Goal: Transaction & Acquisition: Purchase product/service

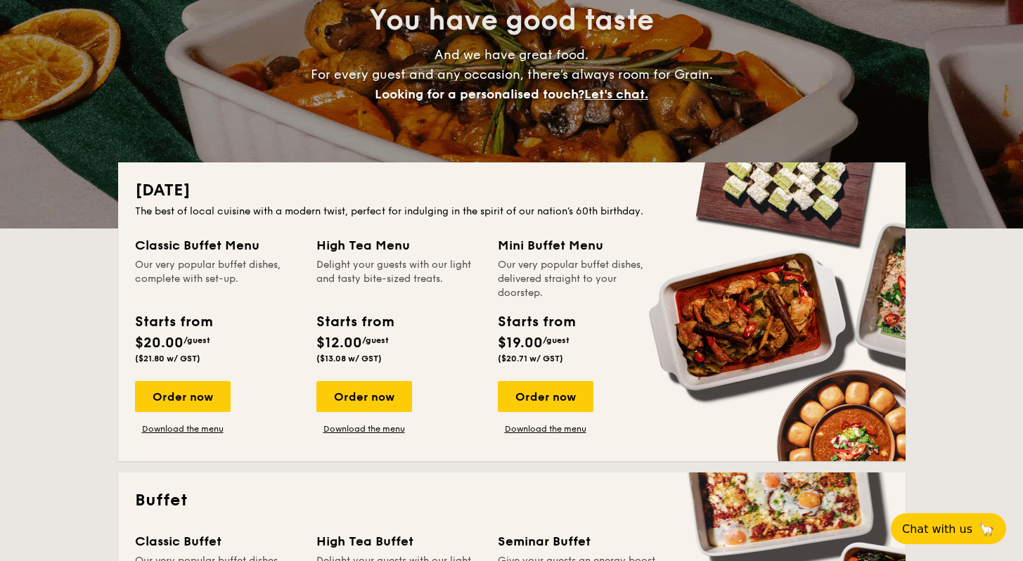
scroll to position [167, 0]
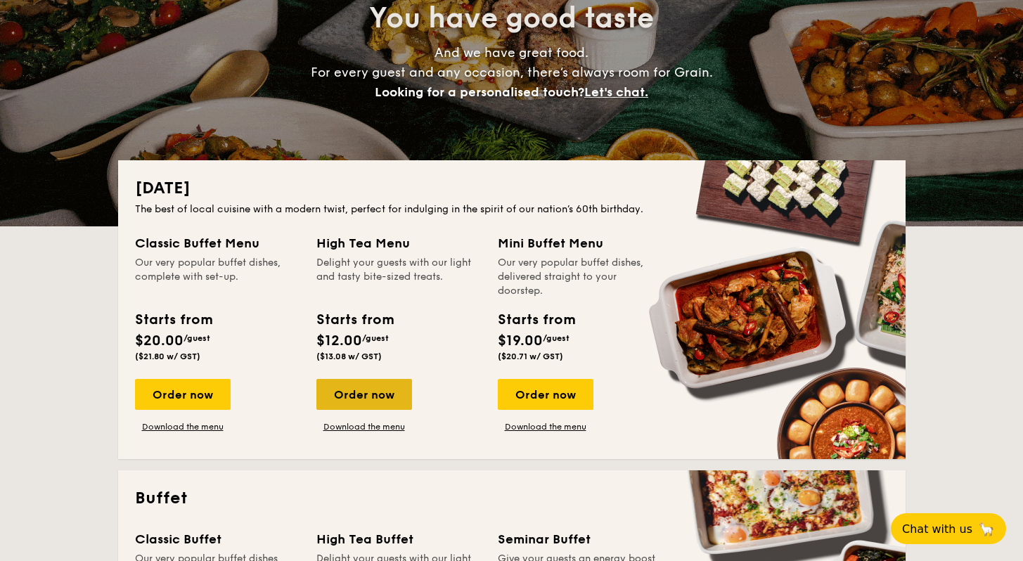
click at [357, 399] on div "Order now" at bounding box center [364, 394] width 96 height 31
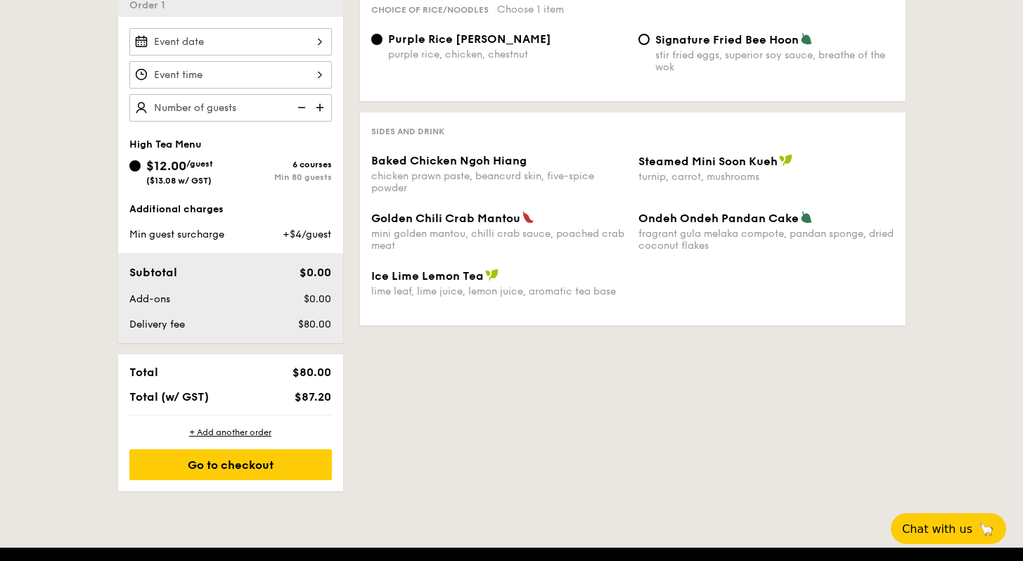
scroll to position [415, 0]
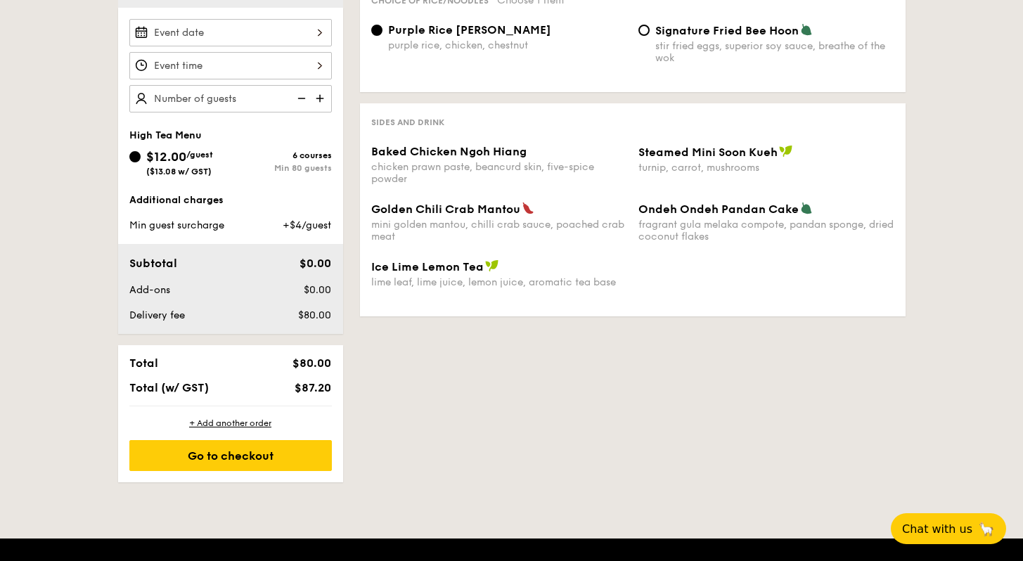
click at [442, 169] on div "chicken prawn paste, beancurd skin, five-spice powder" at bounding box center [499, 173] width 256 height 24
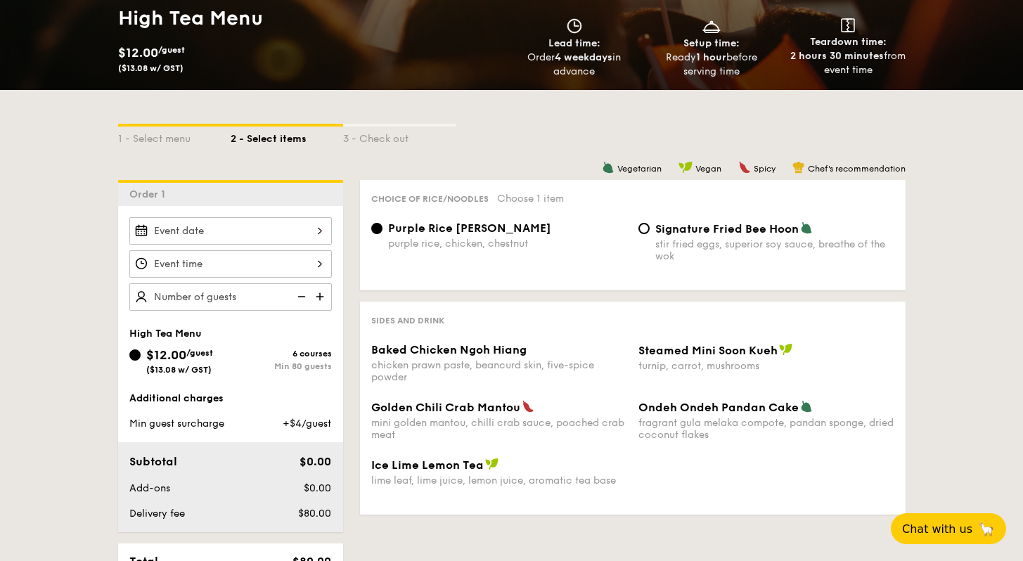
scroll to position [219, 0]
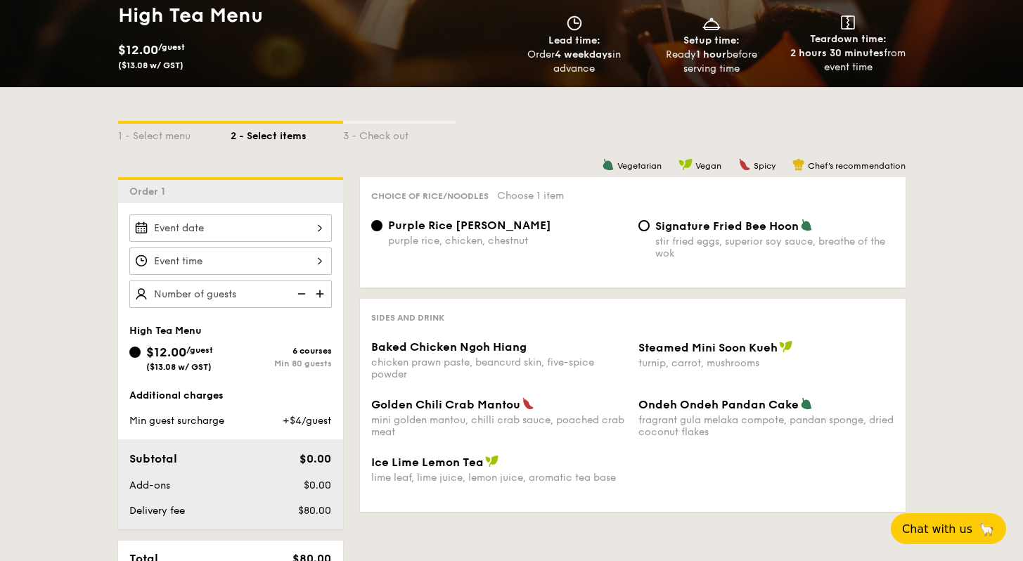
click at [512, 336] on div "Sides and Drink Baked Chicken Ngoh Hiang chicken prawn paste, beancurd skin, fi…" at bounding box center [633, 405] width 546 height 213
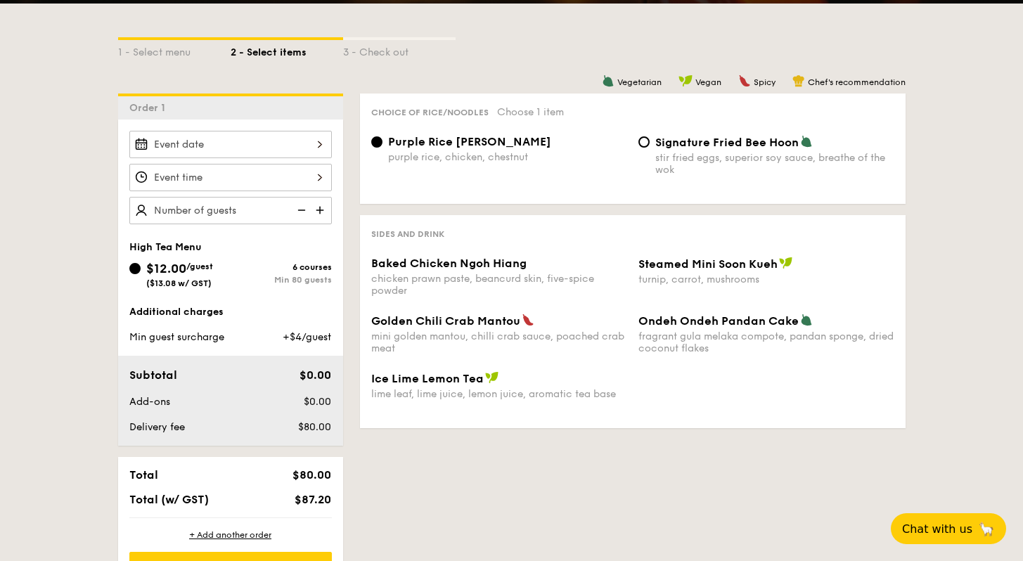
scroll to position [305, 0]
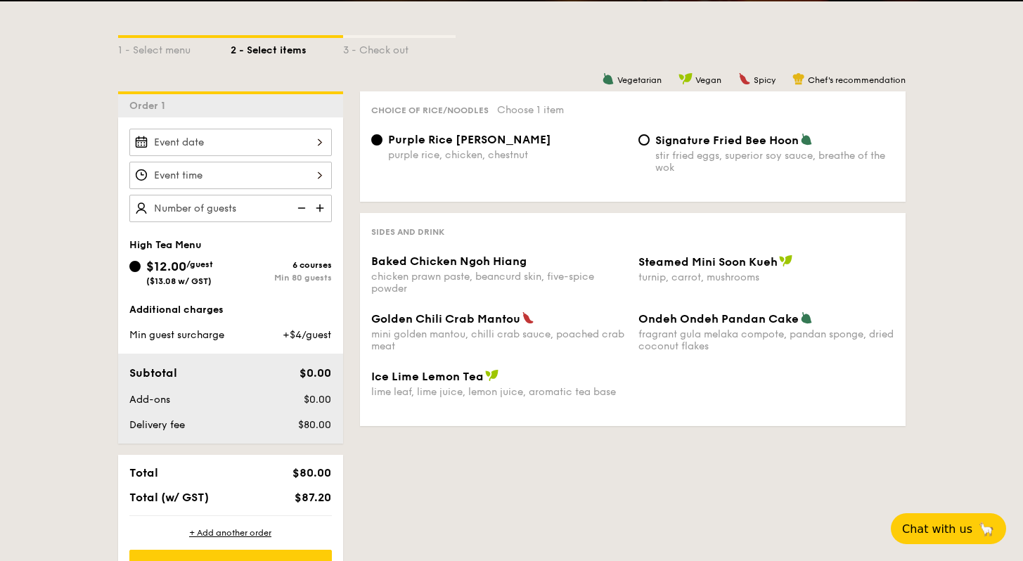
click at [281, 324] on div "Additional charges Min guest surcharge +$4/guest" at bounding box center [230, 322] width 203 height 39
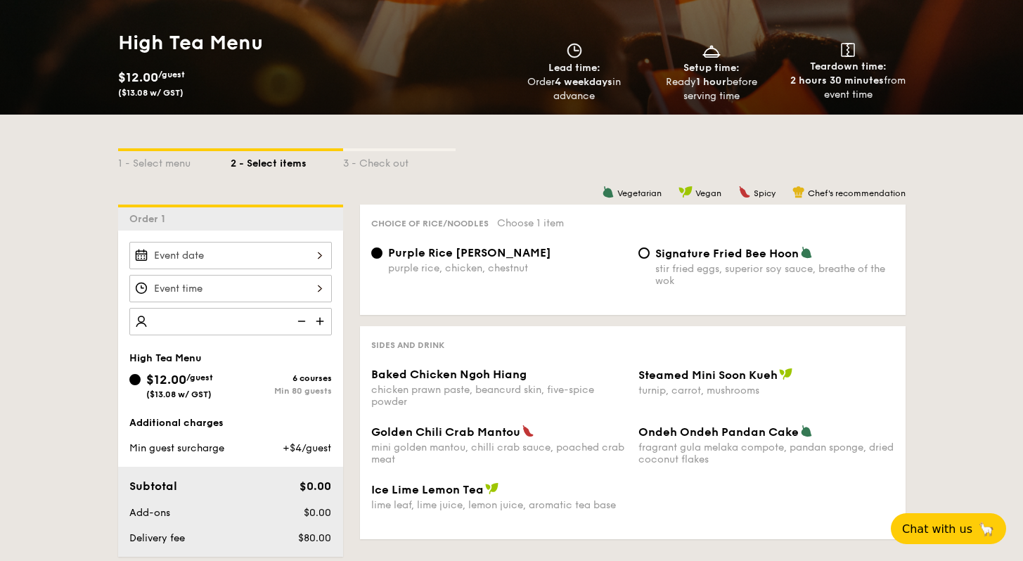
scroll to position [130, 0]
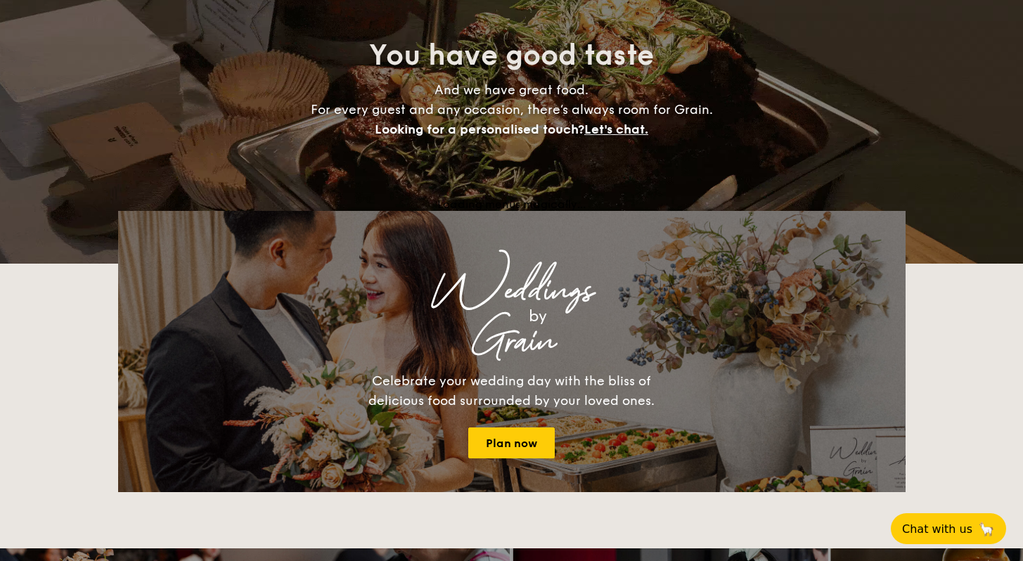
scroll to position [167, 0]
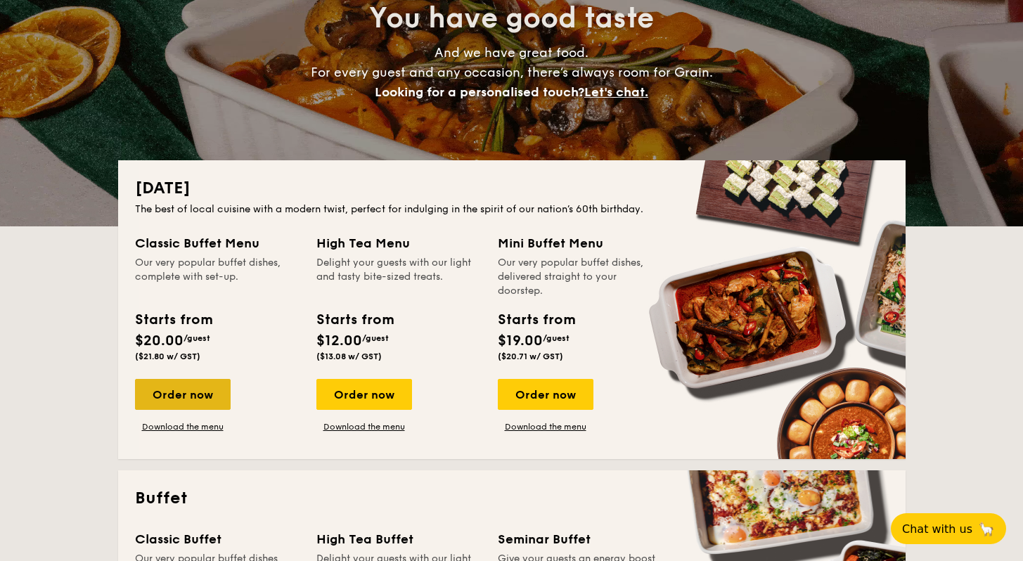
click at [206, 390] on div "Order now" at bounding box center [183, 394] width 96 height 31
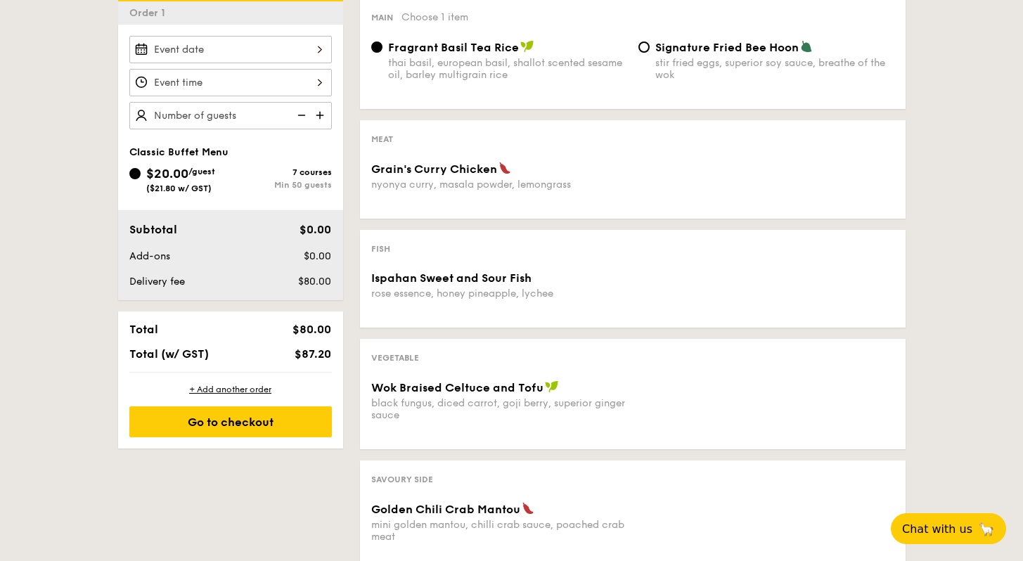
scroll to position [399, 0]
click at [409, 314] on div "Ispahan Sweet and Sour Fish rose essence, honey pineapple, lychee" at bounding box center [633, 293] width 534 height 45
click at [399, 282] on span "Ispahan Sweet and Sour Fish" at bounding box center [451, 277] width 160 height 13
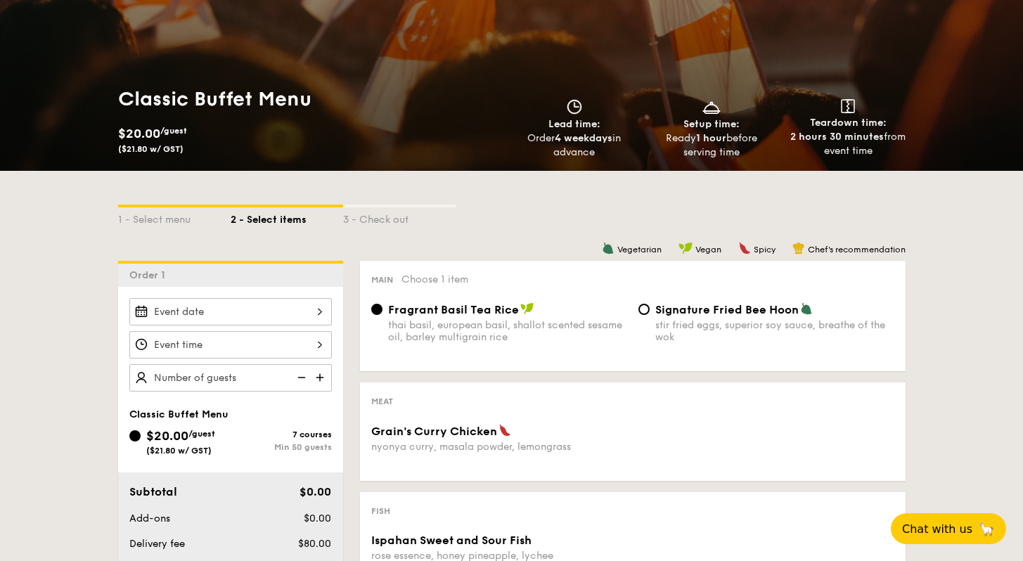
scroll to position [0, 0]
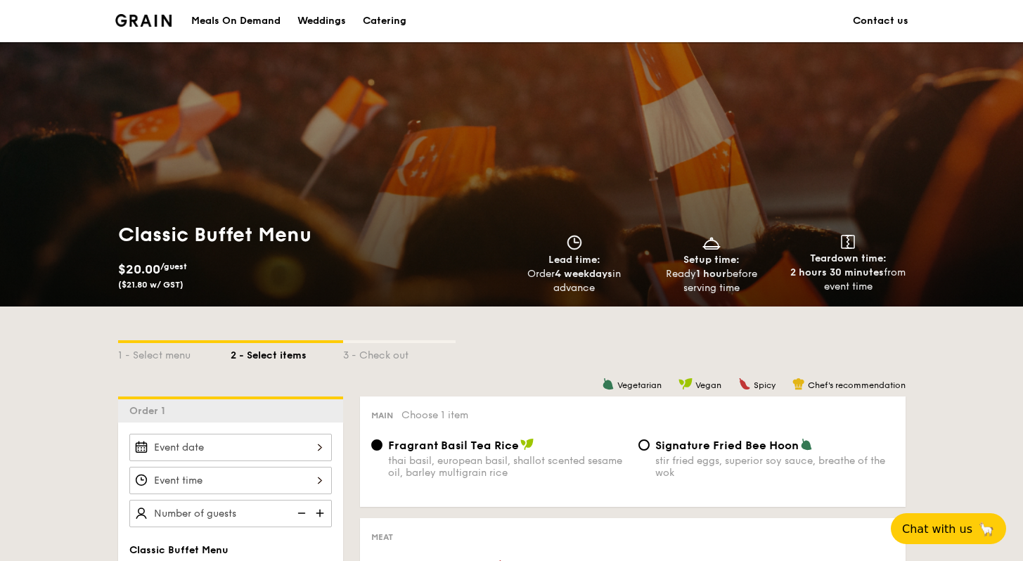
click at [375, 19] on div "Catering" at bounding box center [385, 21] width 44 height 42
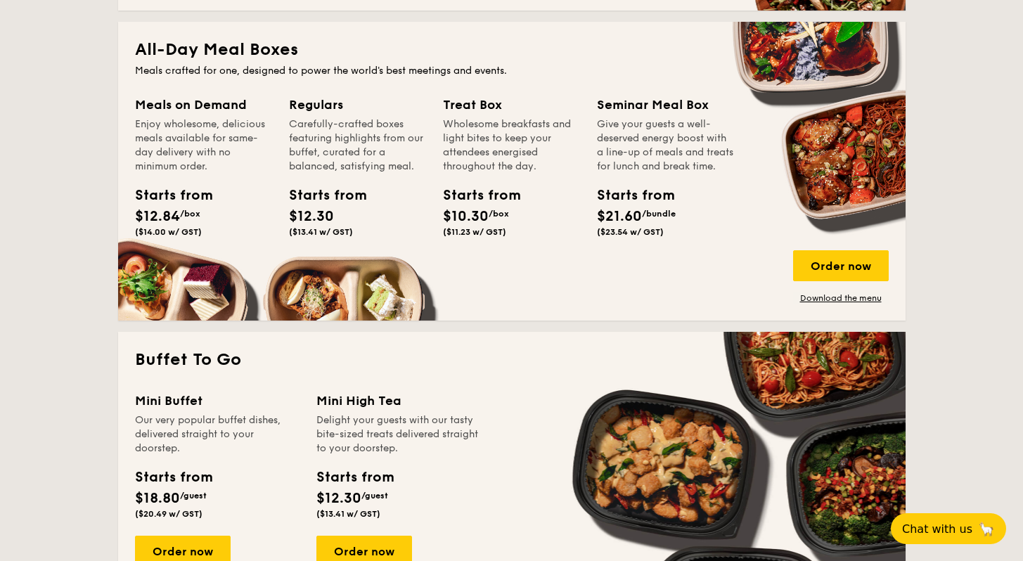
scroll to position [982, 0]
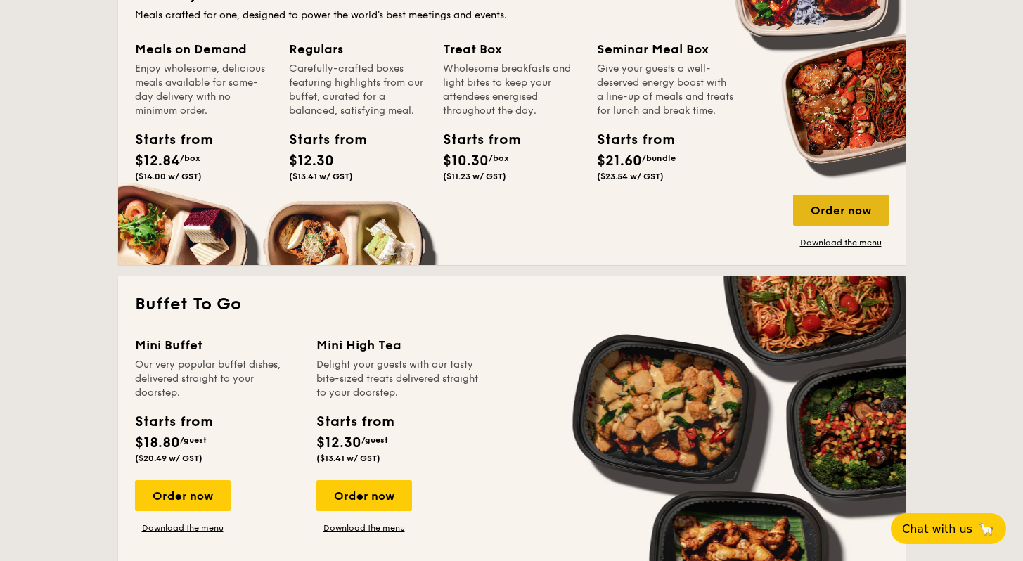
click at [848, 208] on div "Order now" at bounding box center [841, 210] width 96 height 31
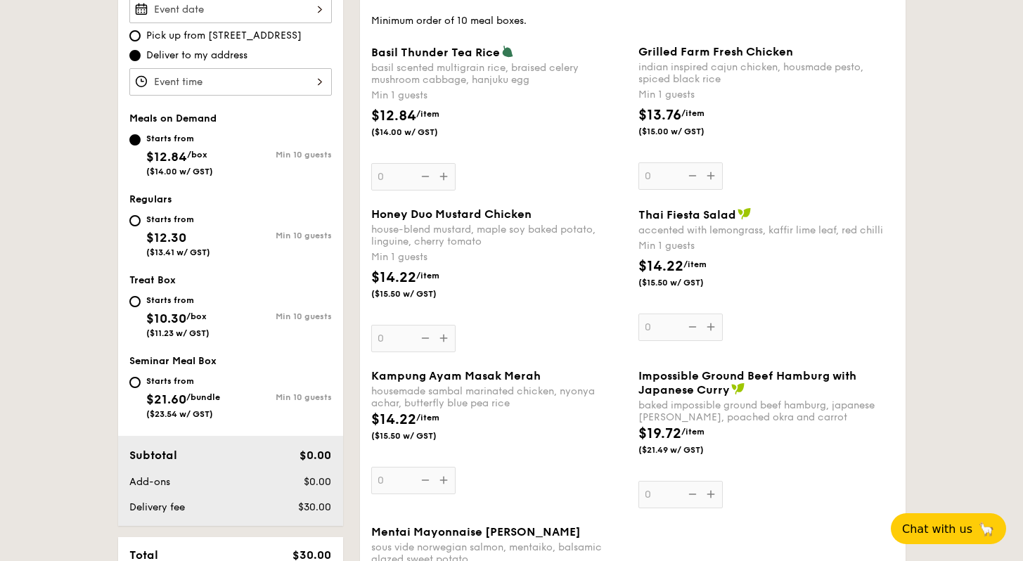
scroll to position [440, 0]
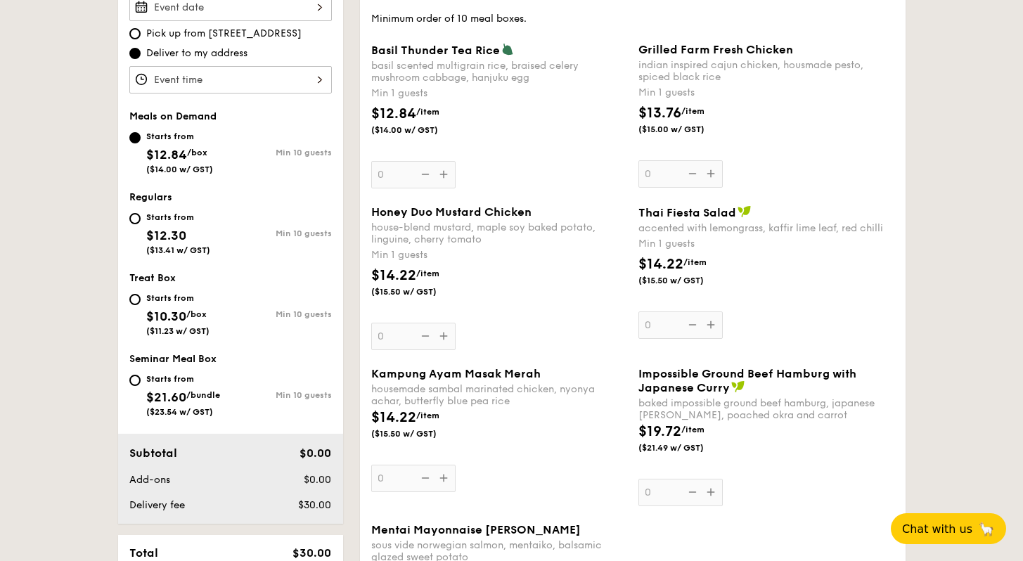
click at [442, 334] on div "Honey Duo Mustard Chicken house-blend mustard, maple soy baked potato, linguine…" at bounding box center [499, 277] width 256 height 145
click at [442, 334] on input "0" at bounding box center [413, 336] width 84 height 27
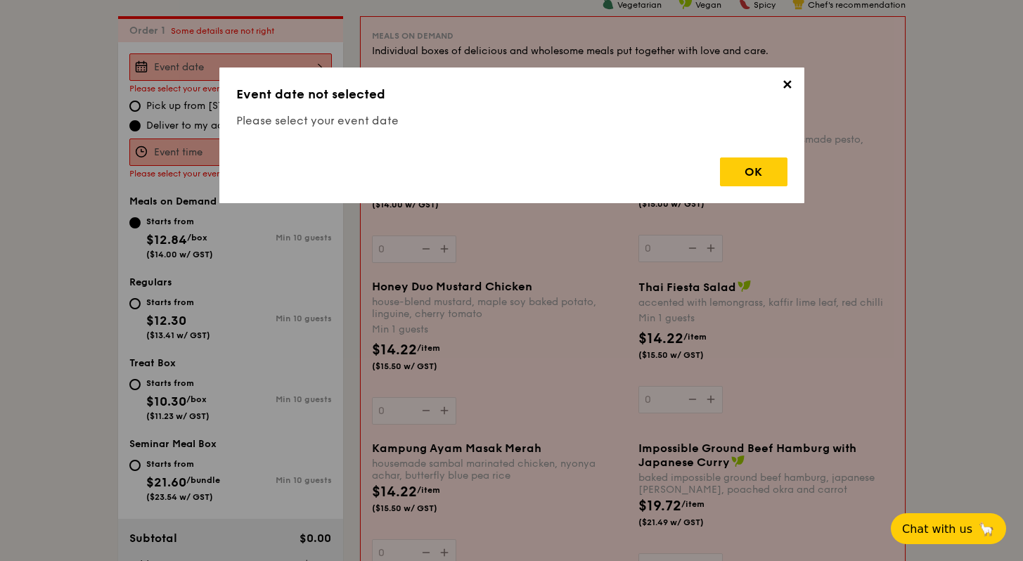
scroll to position [376, 0]
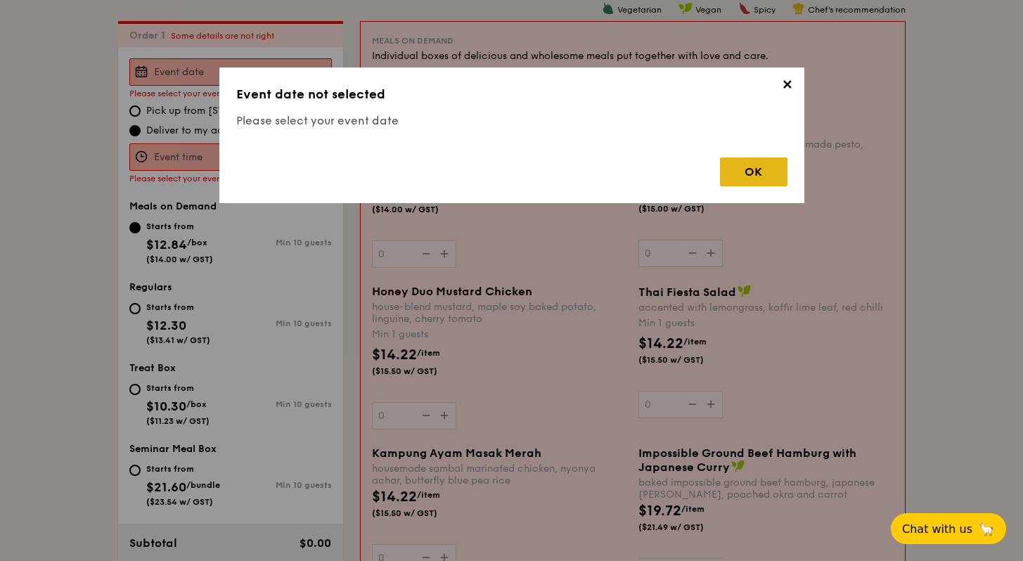
click at [734, 178] on div "OK" at bounding box center [754, 172] width 68 height 29
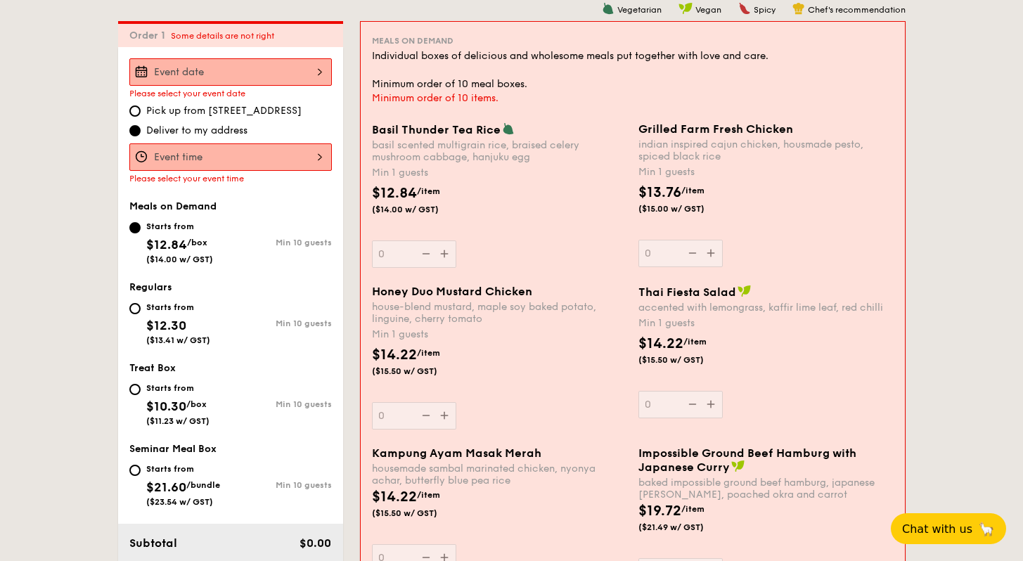
click at [625, 209] on div "$12.84 /item ($14.00 w/ GST)" at bounding box center [499, 207] width 267 height 49
click at [456, 241] on input "0" at bounding box center [414, 254] width 84 height 27
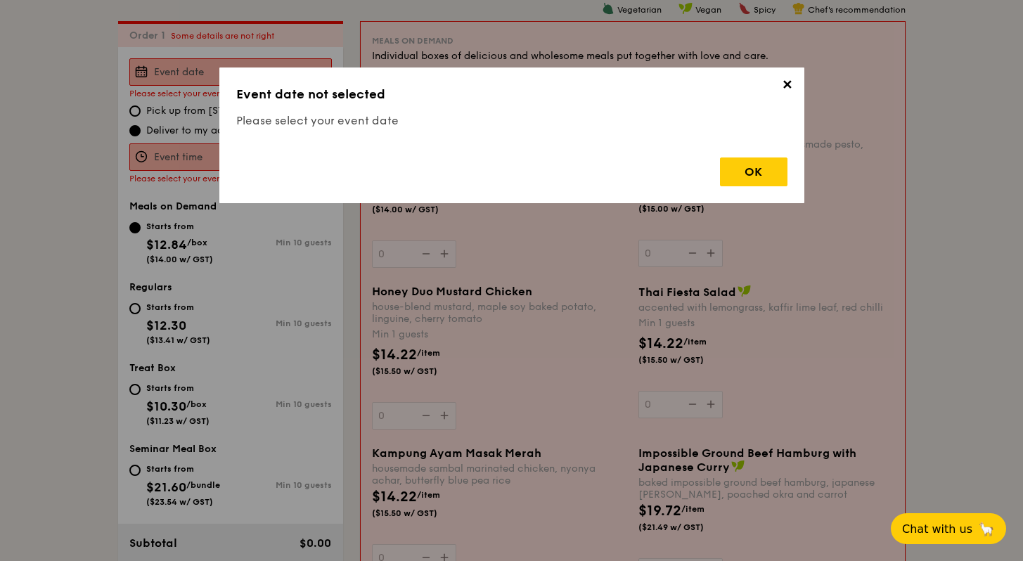
click at [784, 89] on span "✕" at bounding box center [788, 87] width 20 height 20
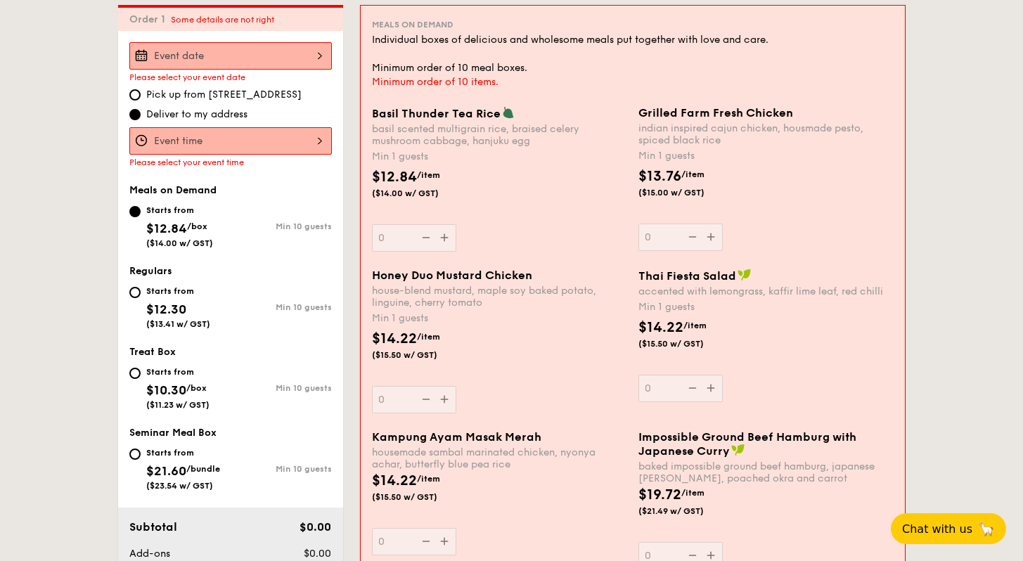
scroll to position [396, 0]
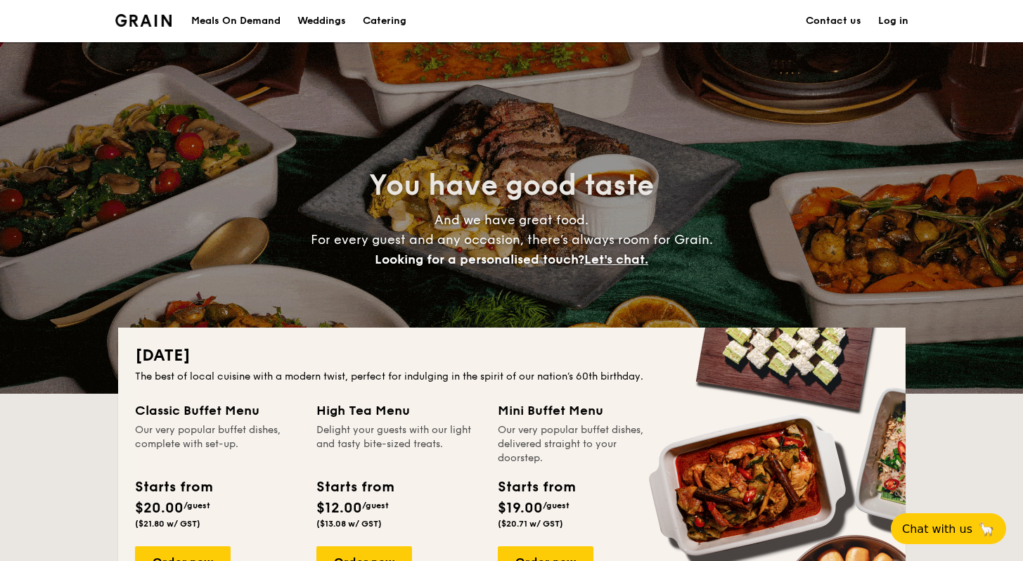
click at [371, 17] on h1 "Catering" at bounding box center [385, 21] width 44 height 42
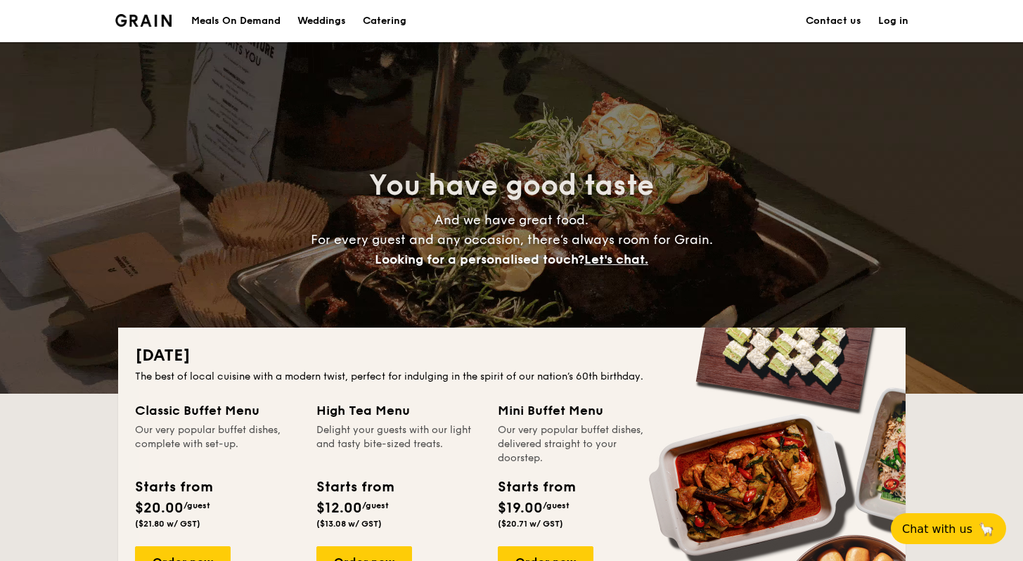
click at [371, 17] on h1 "Catering" at bounding box center [385, 21] width 44 height 42
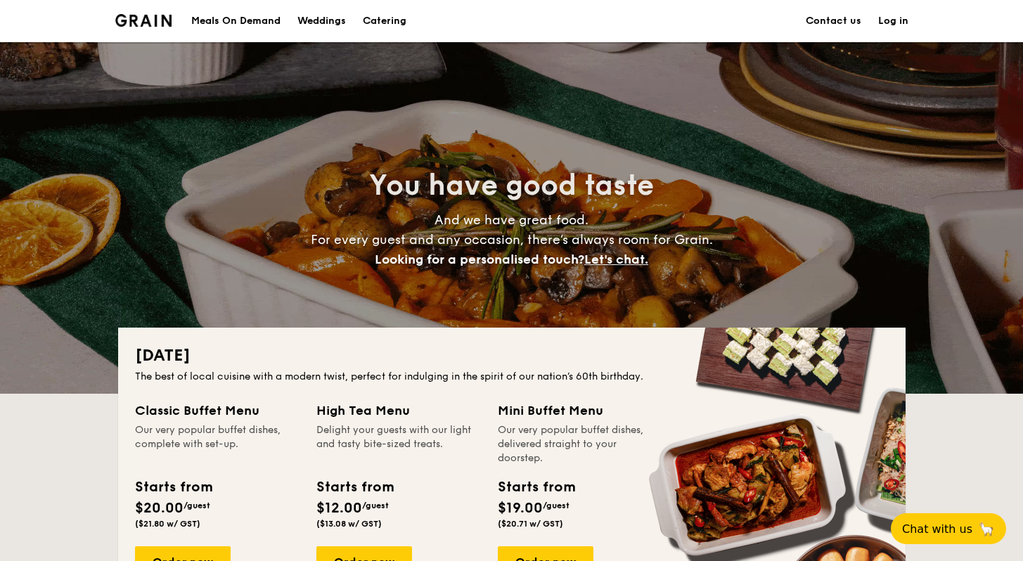
click at [371, 17] on h1 "Catering" at bounding box center [385, 21] width 44 height 42
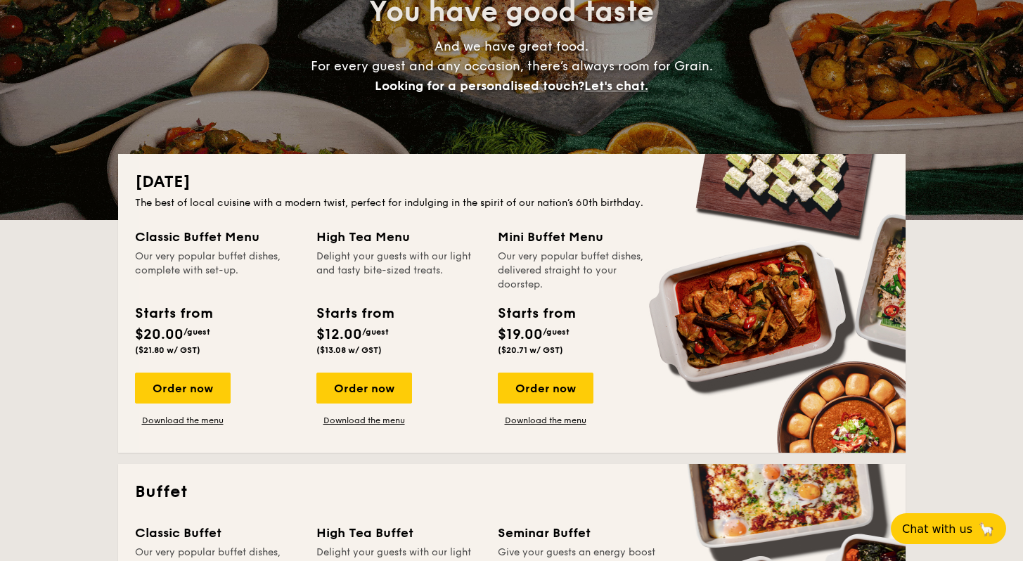
scroll to position [178, 0]
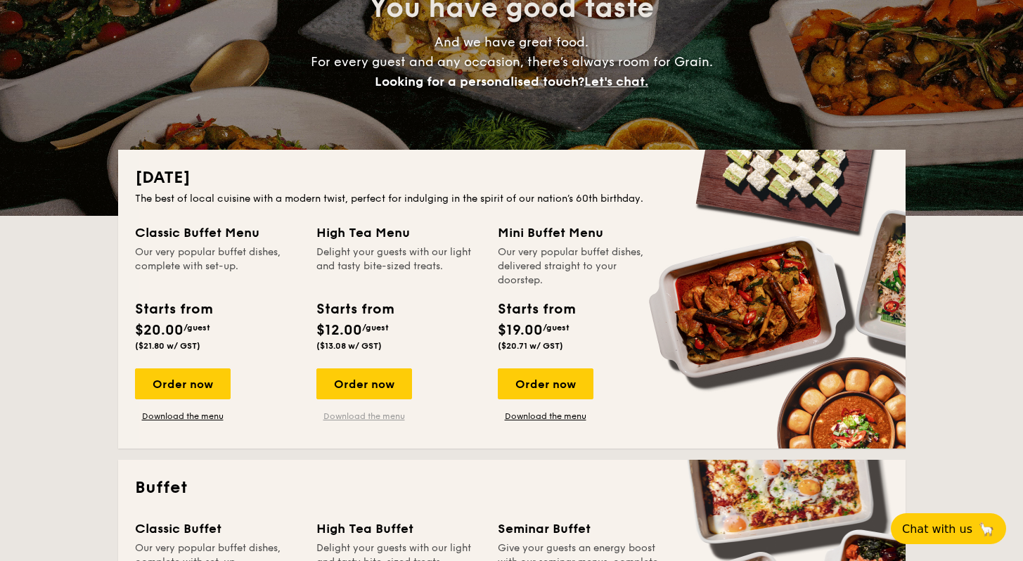
click at [346, 419] on link "Download the menu" at bounding box center [364, 416] width 96 height 11
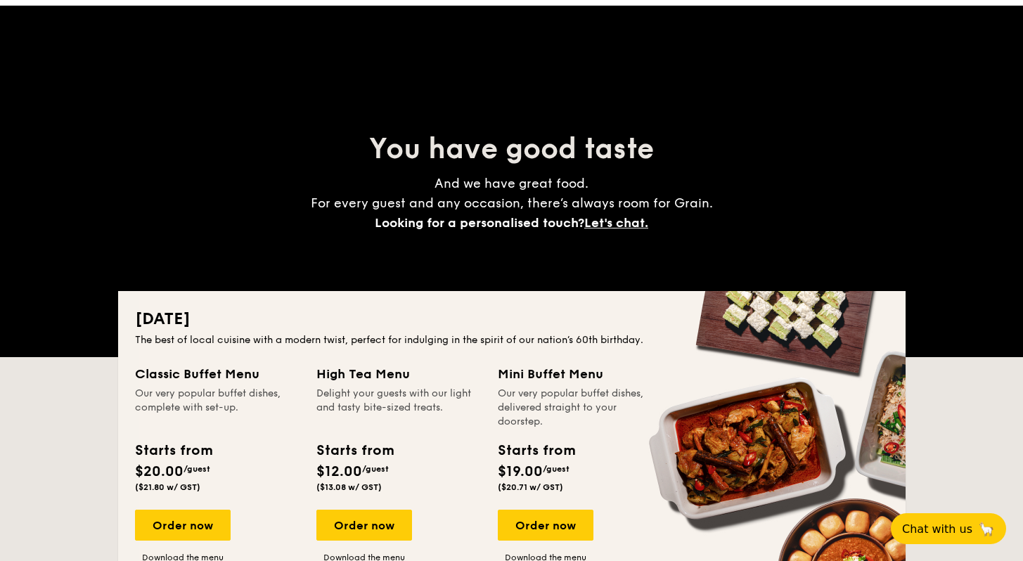
scroll to position [27, 0]
